Goal: Find specific page/section

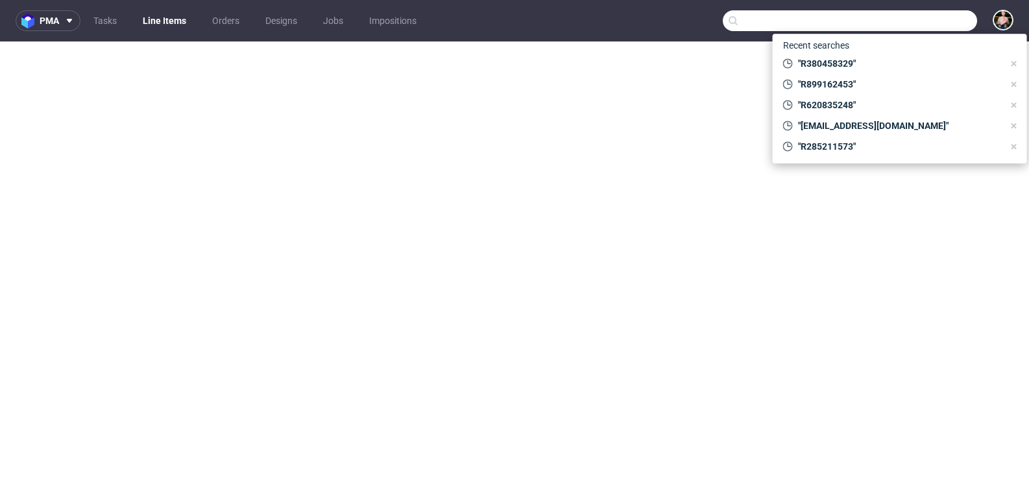
click at [950, 19] on input "text" at bounding box center [850, 20] width 254 height 21
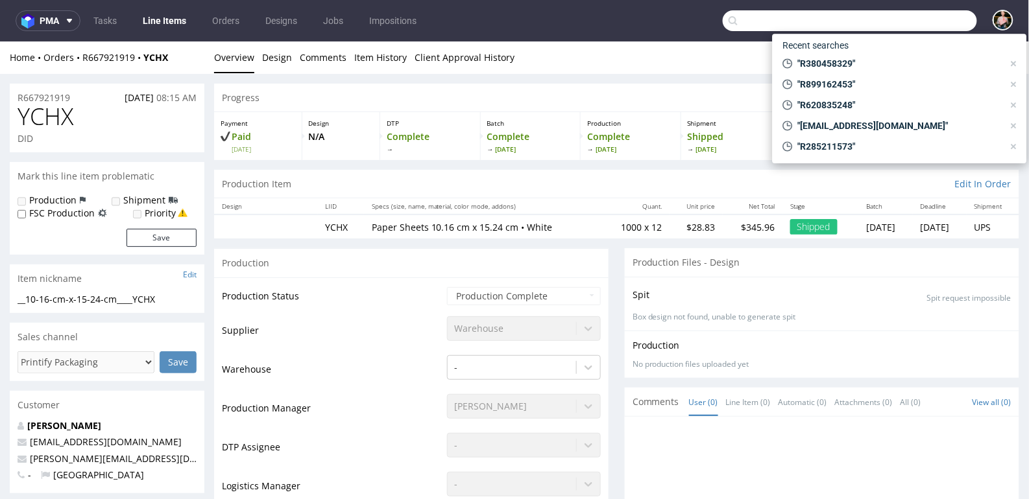
scroll to position [1223, 0]
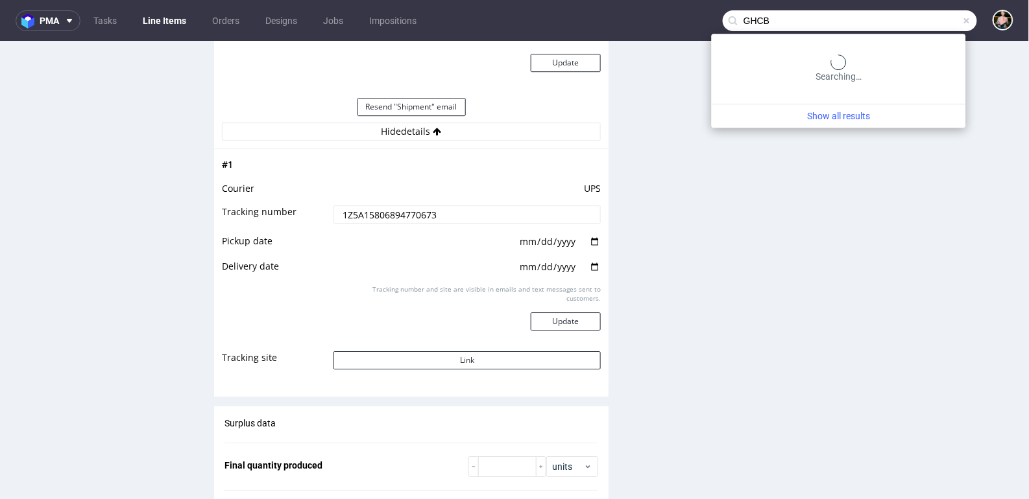
type input "GHCB"
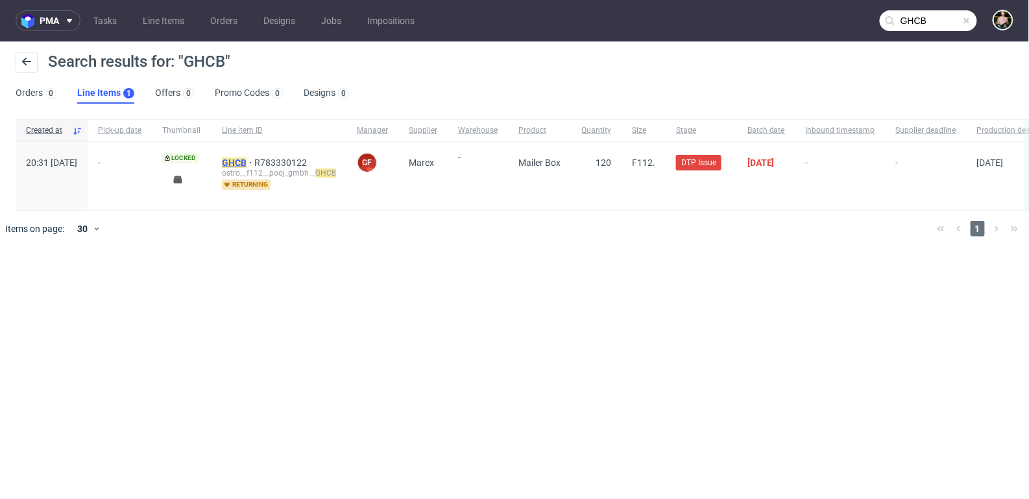
click at [246, 161] on mark "GHCB" at bounding box center [234, 163] width 25 height 10
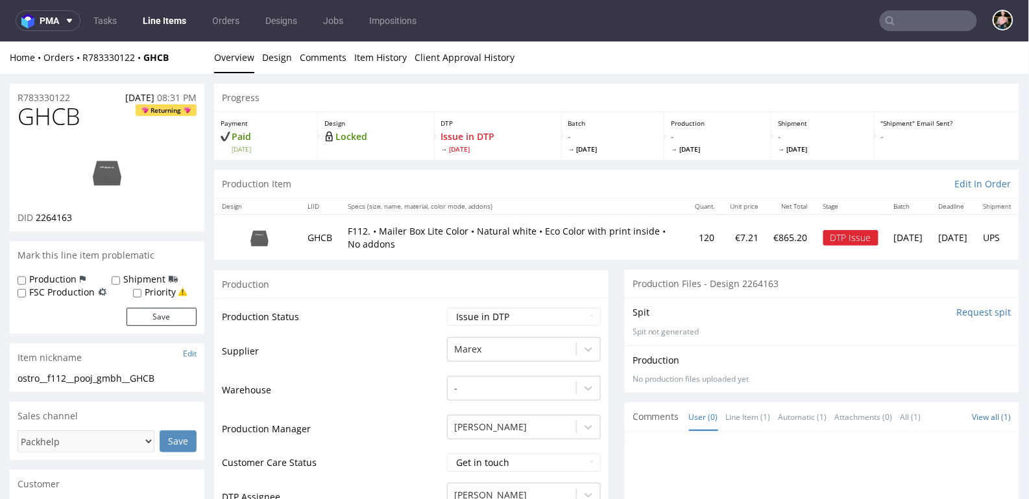
click at [110, 176] on img at bounding box center [107, 171] width 104 height 58
